Goal: Use online tool/utility: Use online tool/utility

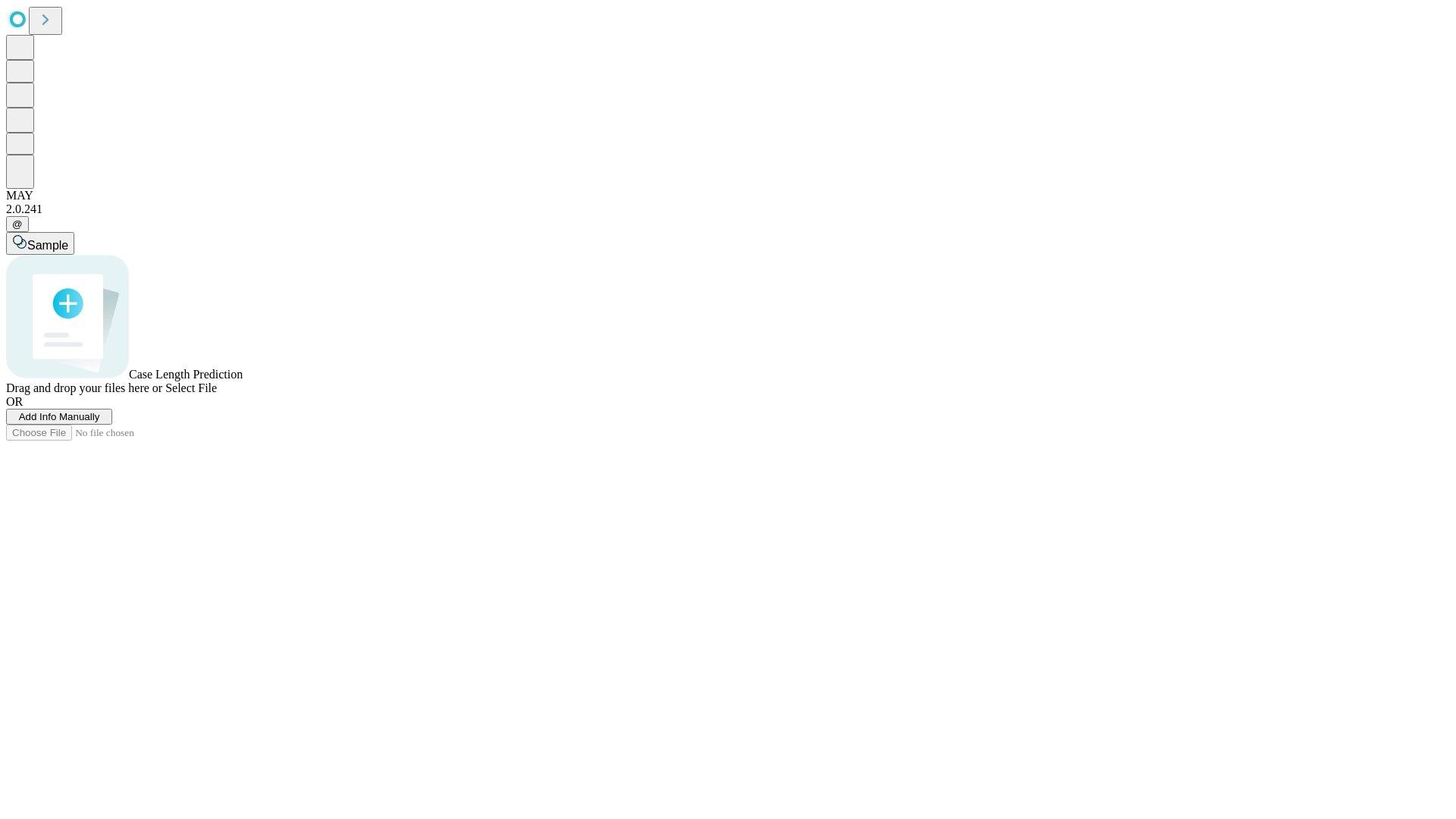
click at [217, 394] on span "Select File" at bounding box center [191, 388] width 51 height 13
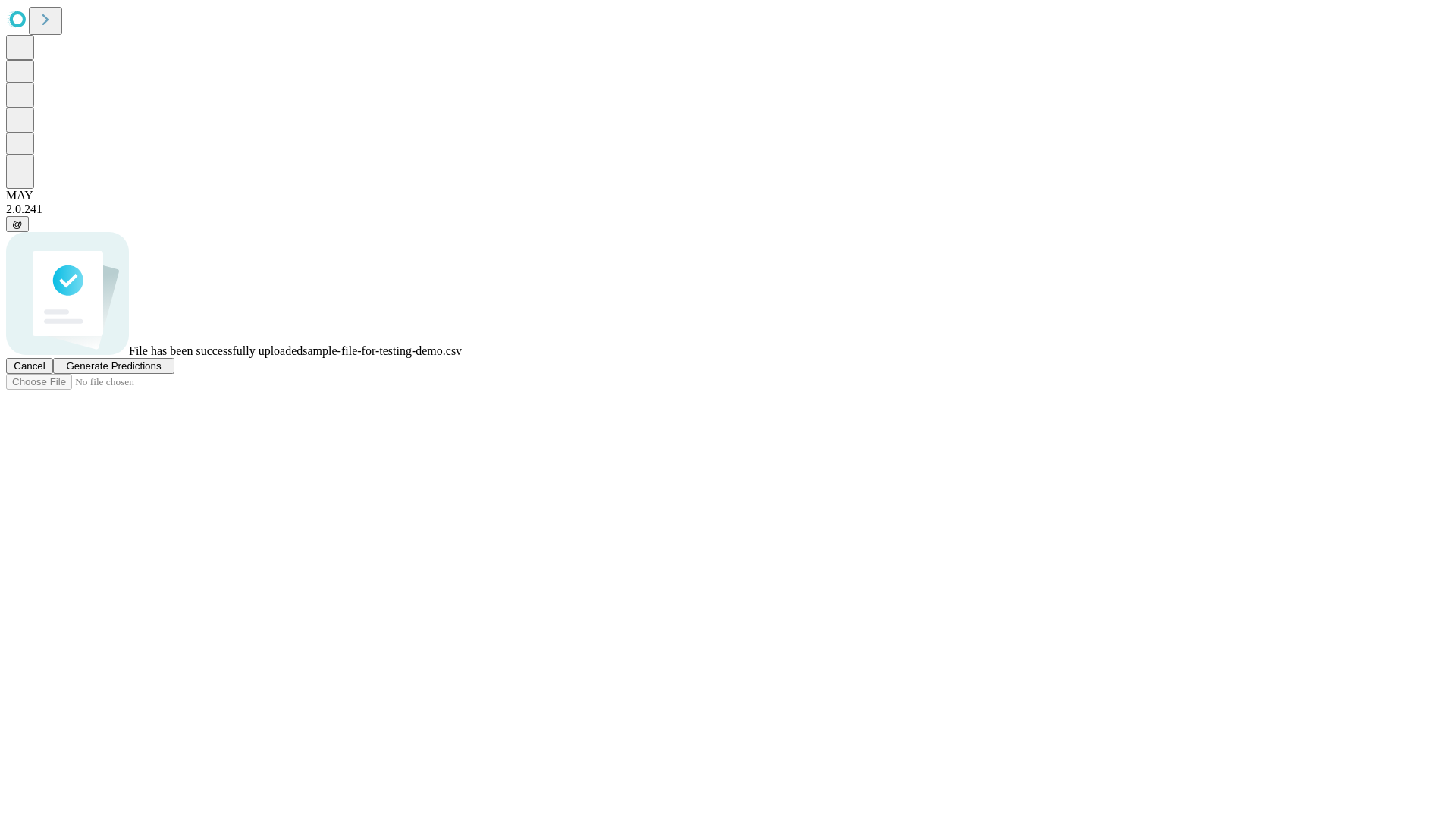
click at [161, 372] on span "Generate Predictions" at bounding box center [114, 366] width 95 height 12
